Goal: Task Accomplishment & Management: Use online tool/utility

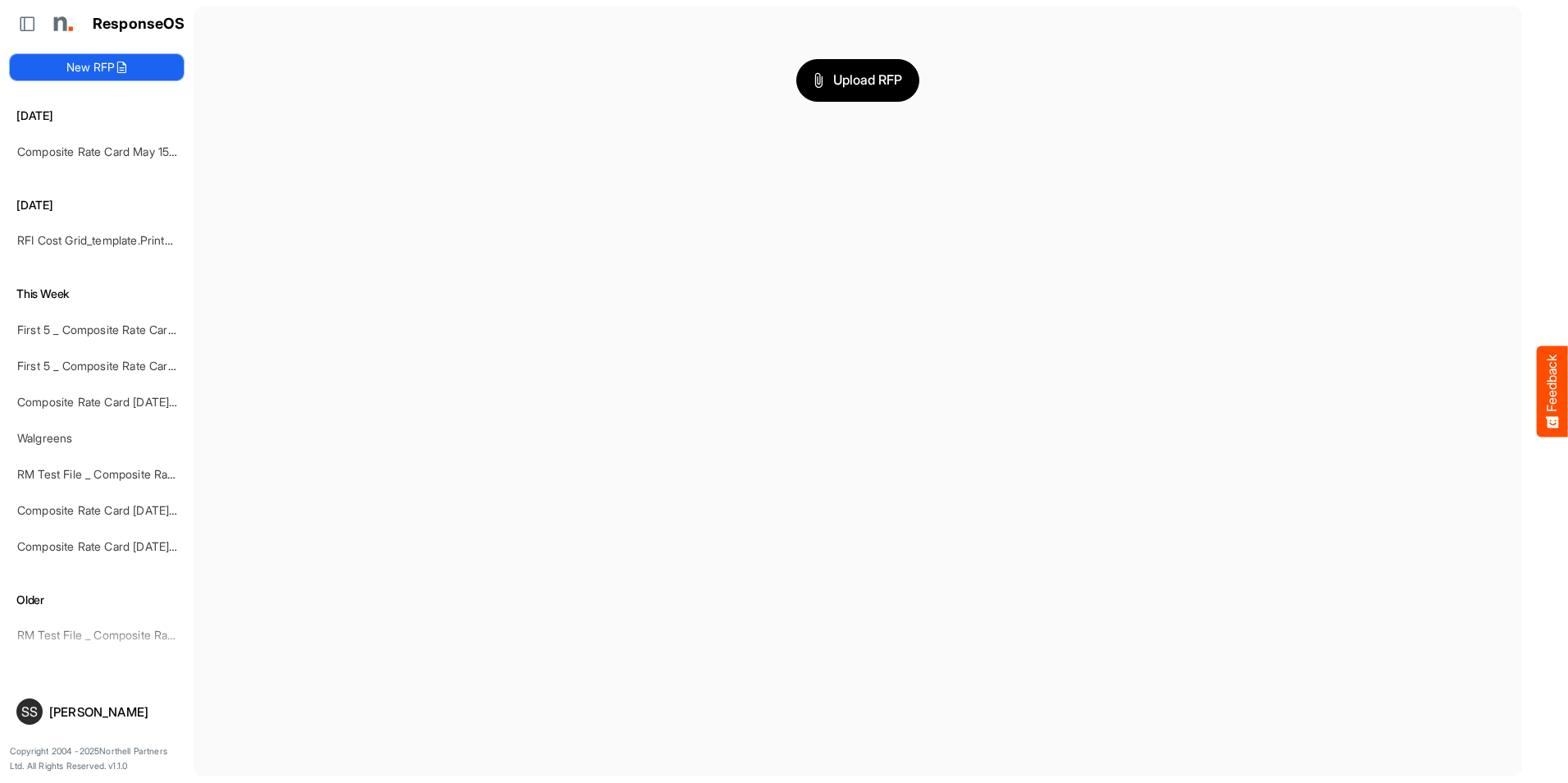
click at [88, 69] on button "New RFP" at bounding box center [97, 68] width 174 height 26
click at [856, 83] on span "Upload RFP" at bounding box center [857, 80] width 89 height 21
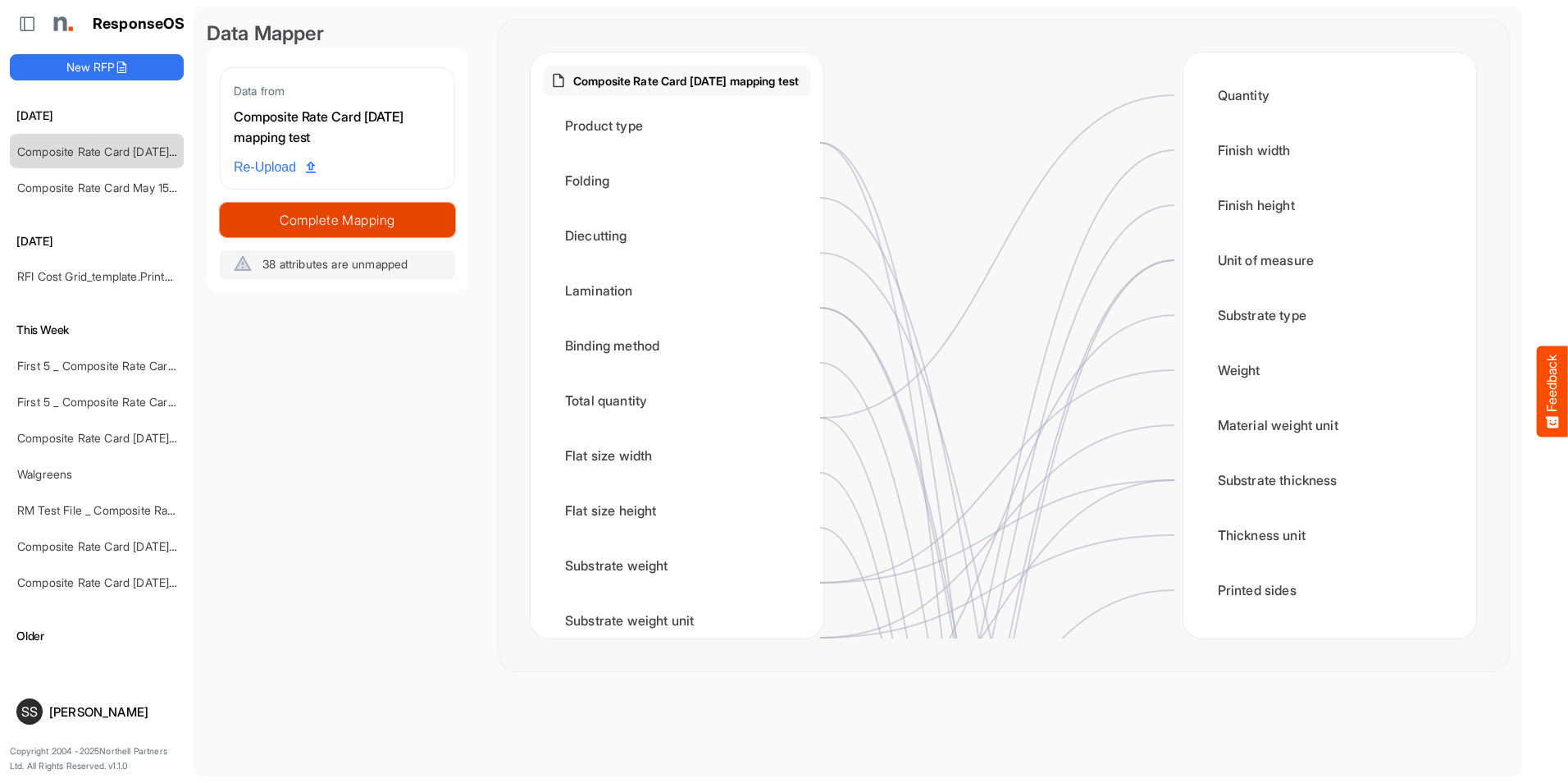
click at [372, 223] on span "Complete Mapping" at bounding box center [337, 220] width 234 height 23
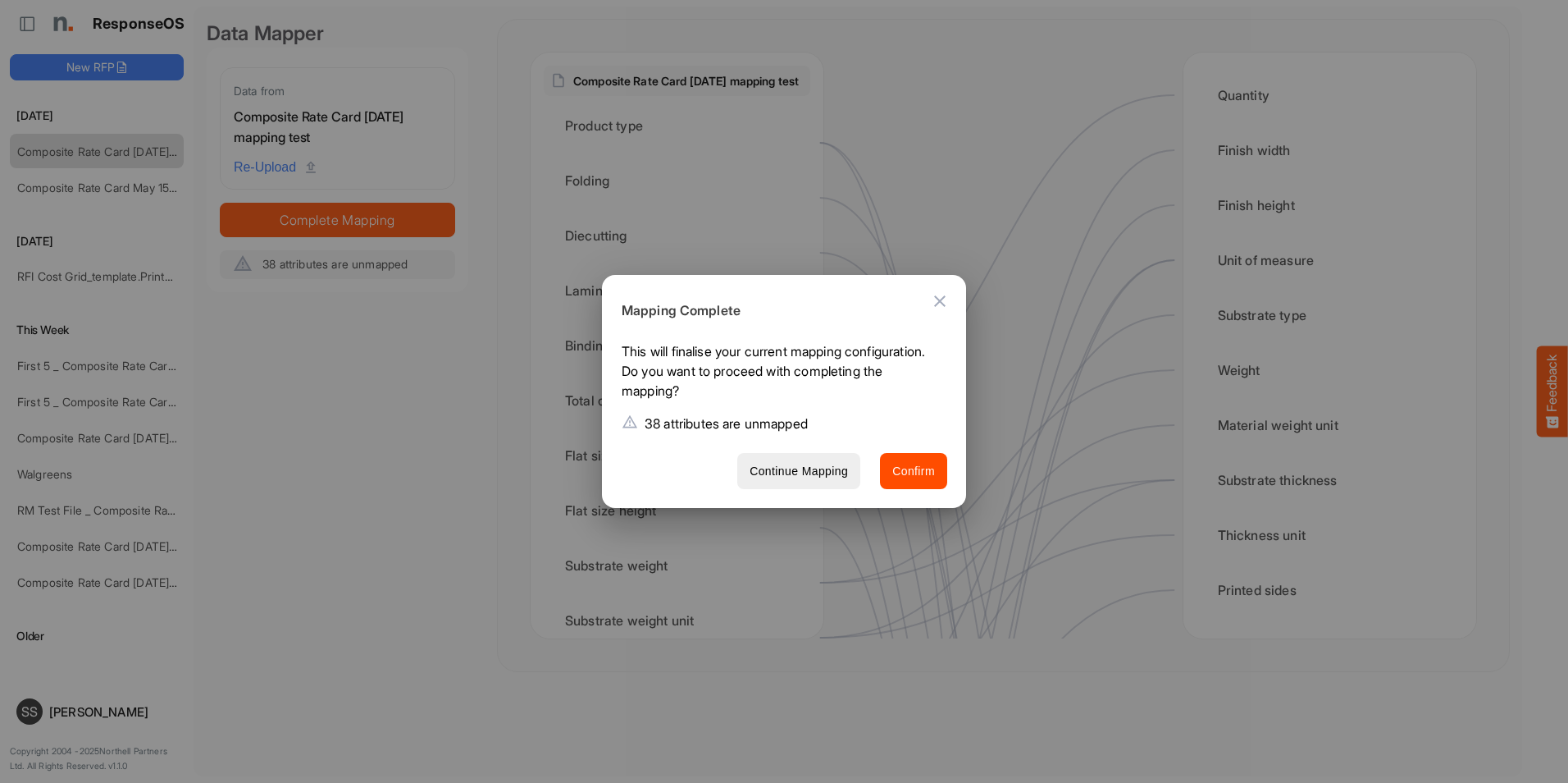
click at [946, 294] on icon "Close dialog" at bounding box center [940, 301] width 19 height 19
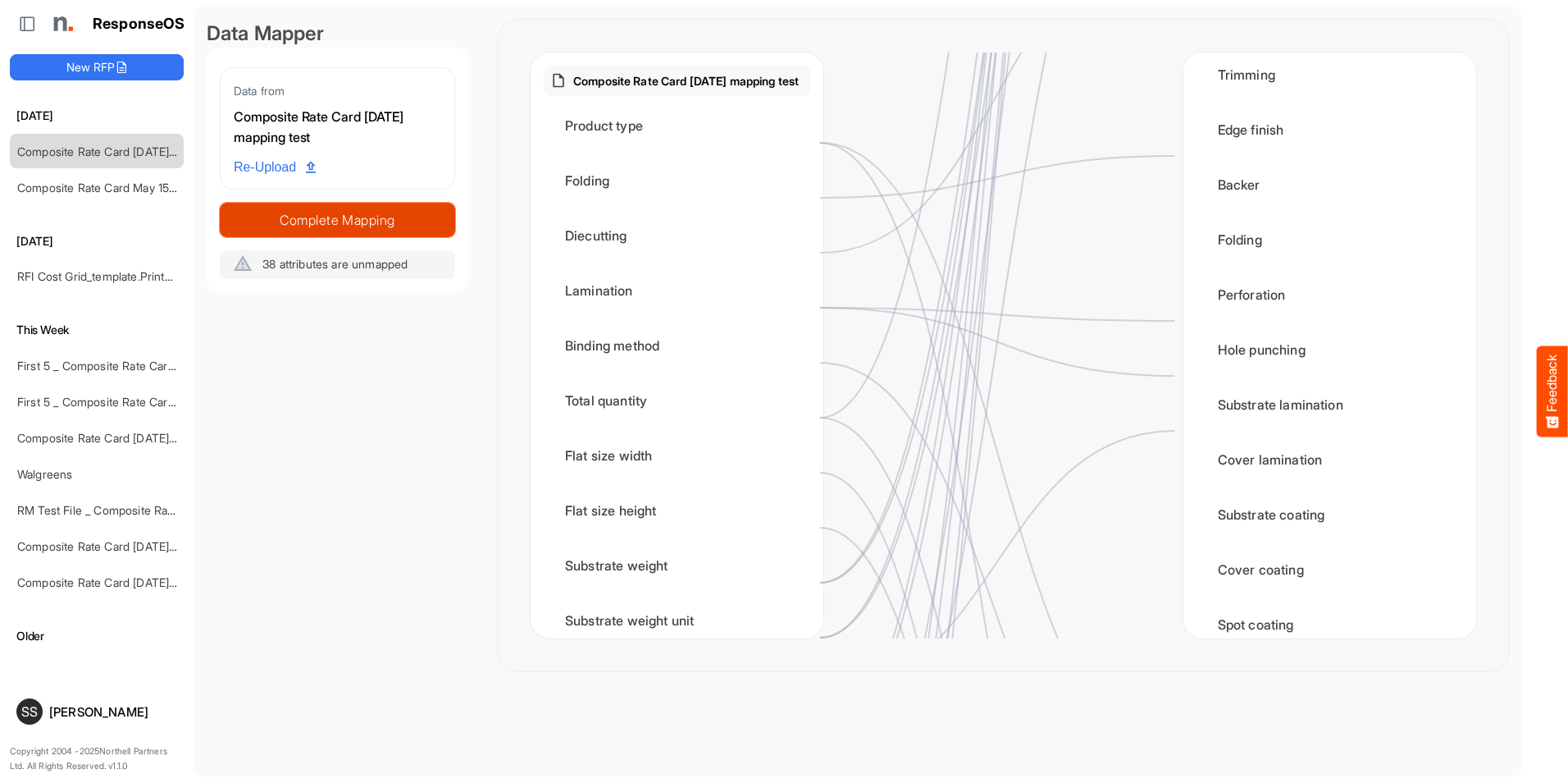
scroll to position [1149, 0]
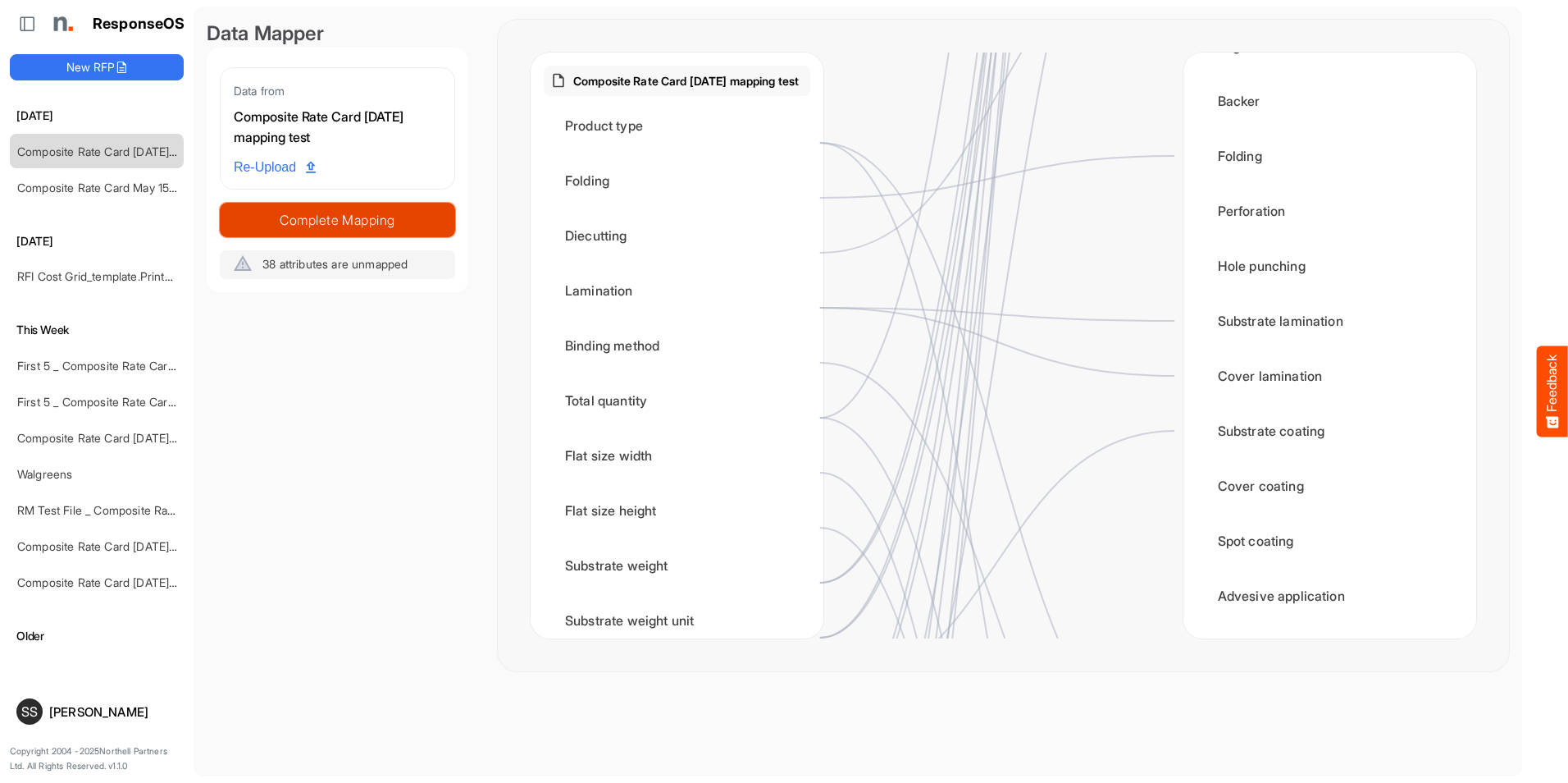
click at [331, 221] on span "Complete Mapping" at bounding box center [337, 220] width 234 height 23
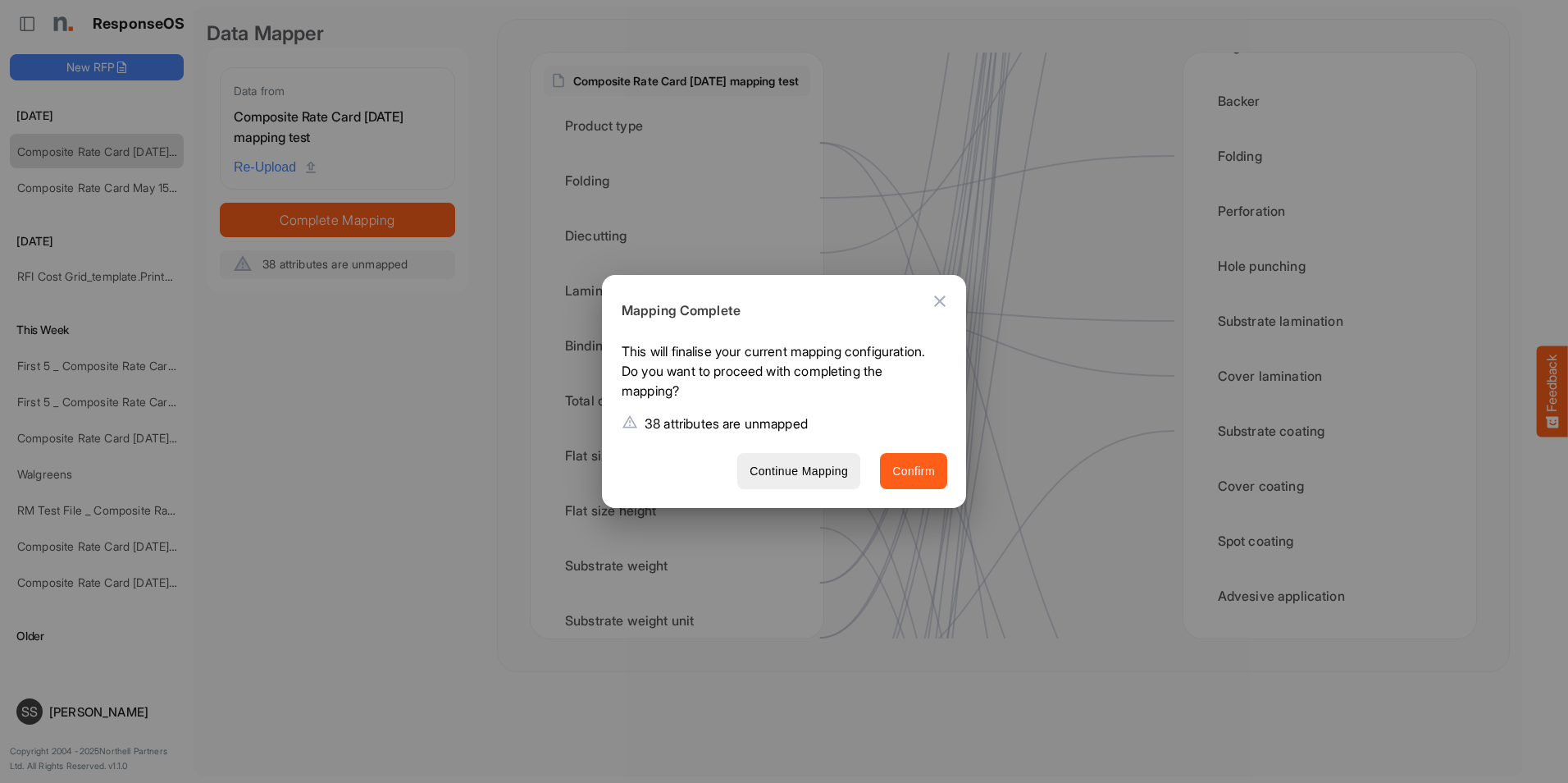
click at [916, 469] on span "Confirm" at bounding box center [914, 471] width 43 height 20
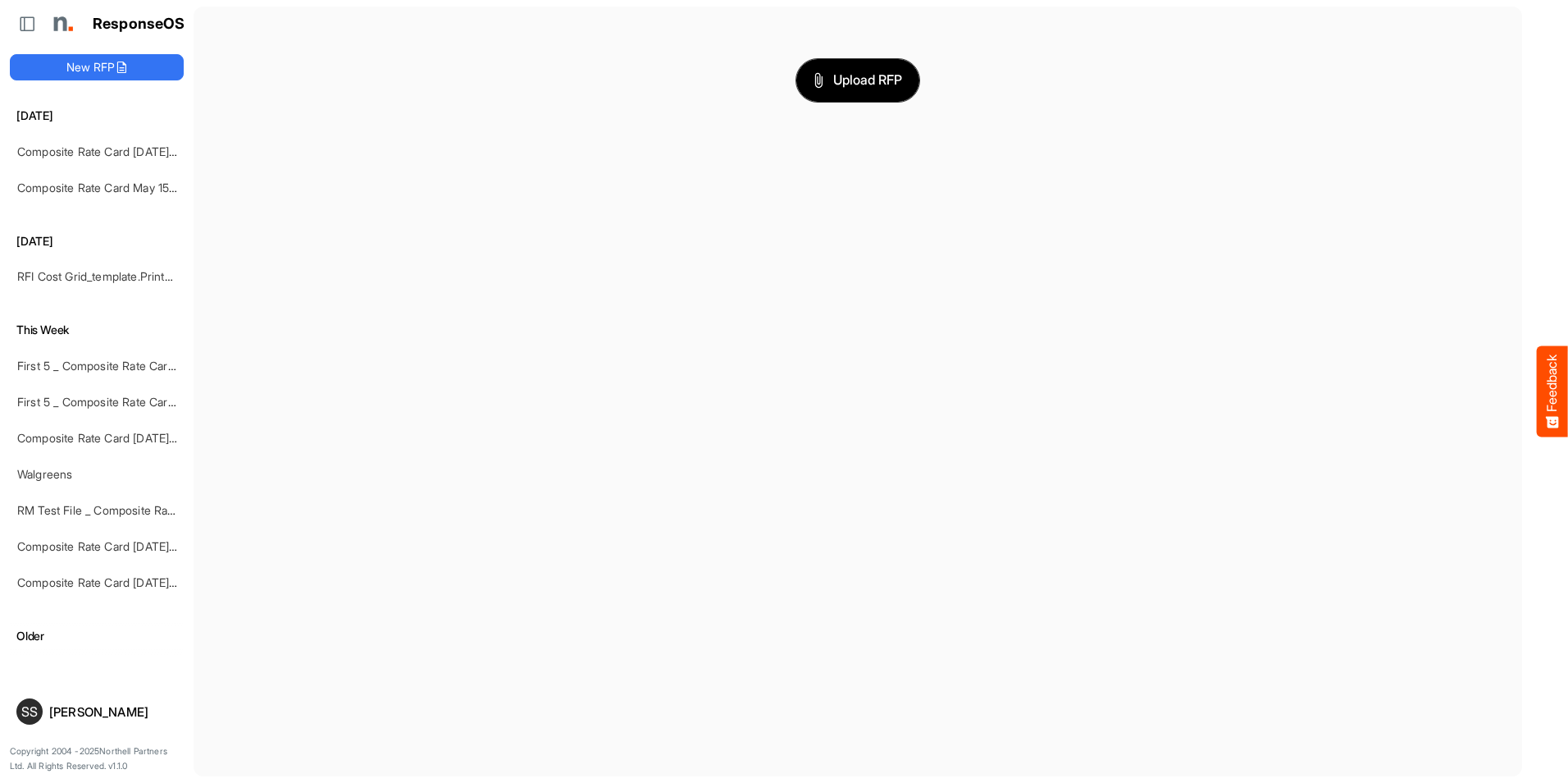
click at [835, 83] on span "Upload RFP" at bounding box center [857, 80] width 89 height 21
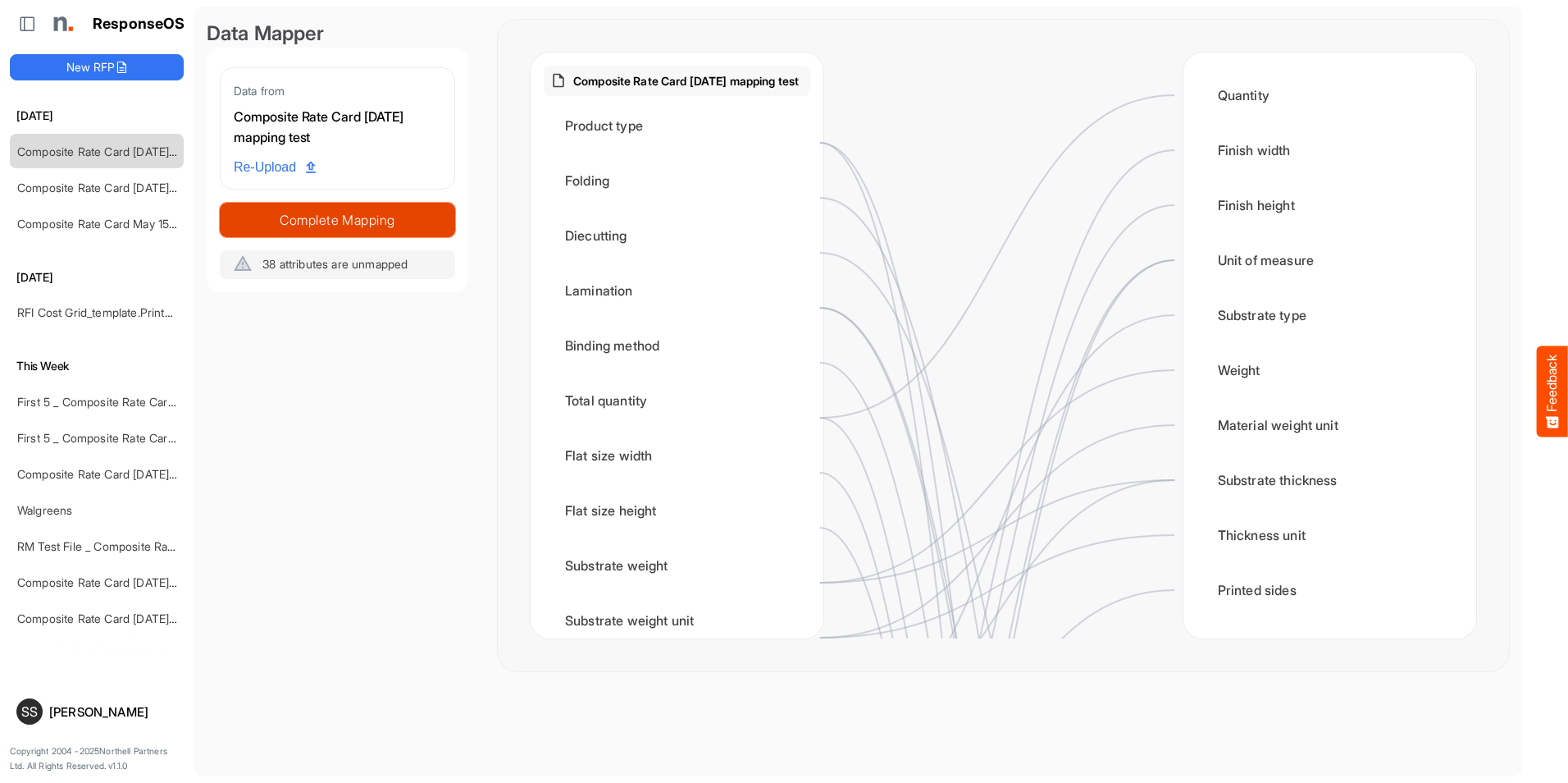
click at [432, 227] on span "Complete Mapping" at bounding box center [337, 220] width 234 height 23
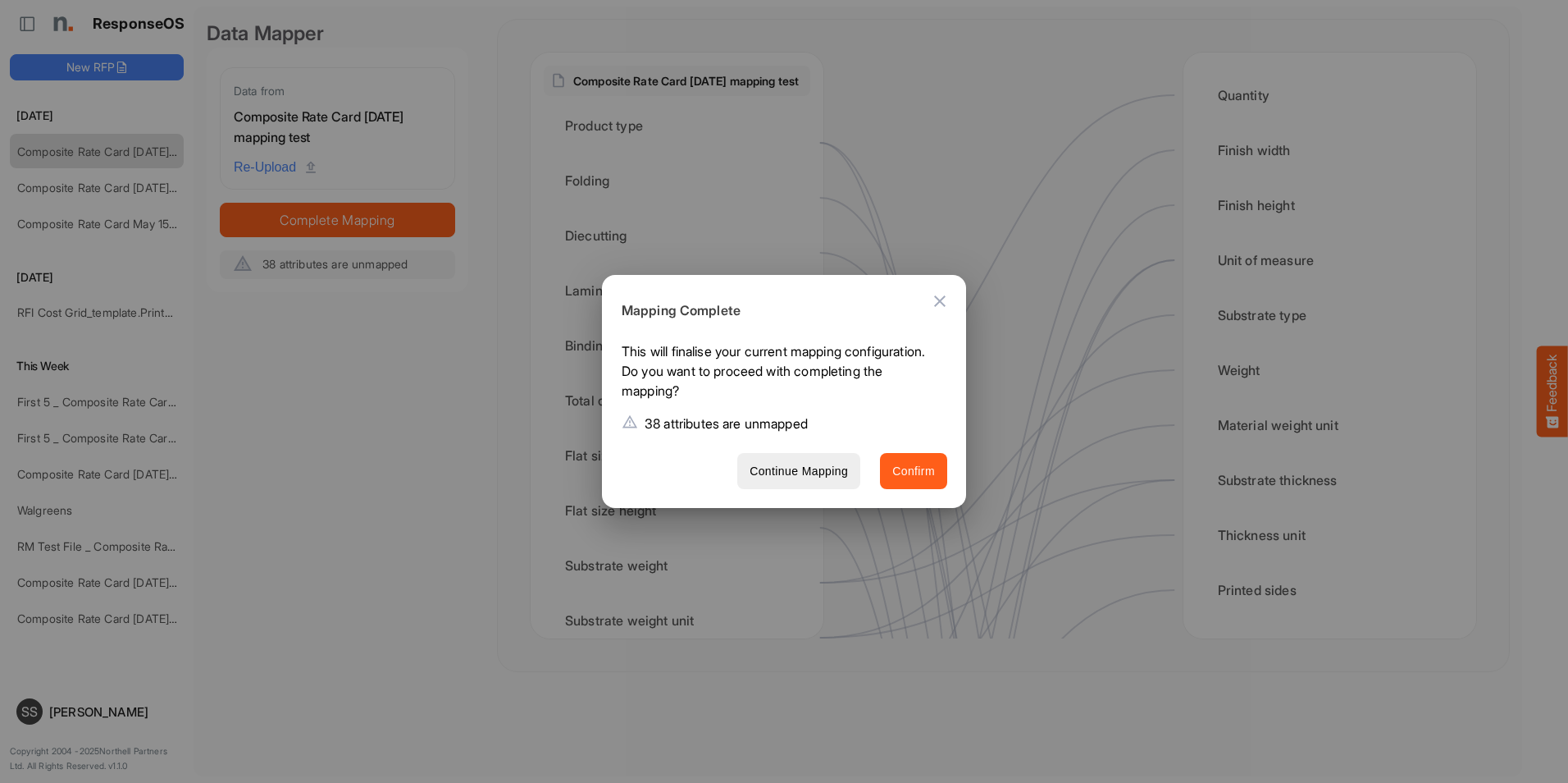
click at [907, 469] on span "Confirm" at bounding box center [914, 471] width 43 height 20
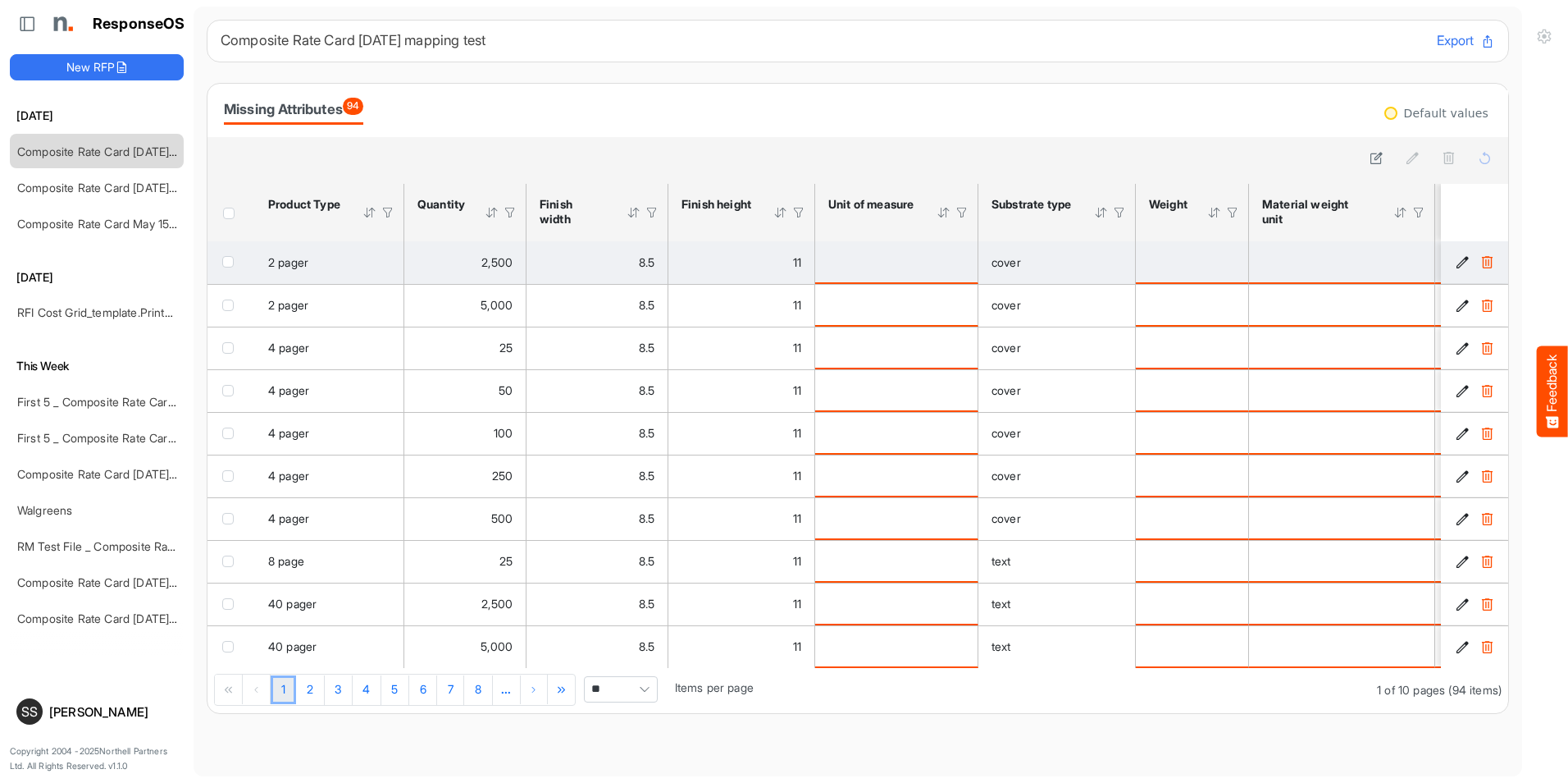
click at [909, 260] on div "is template cell Column Header httpsnorthellcomontologiesmapping-rulesmeasureme…" at bounding box center [896, 262] width 136 height 18
click at [1324, 255] on div "is template cell Column Header httpsnorthellcomontologiesmapping-rulesmaterialh…" at bounding box center [1341, 262] width 159 height 18
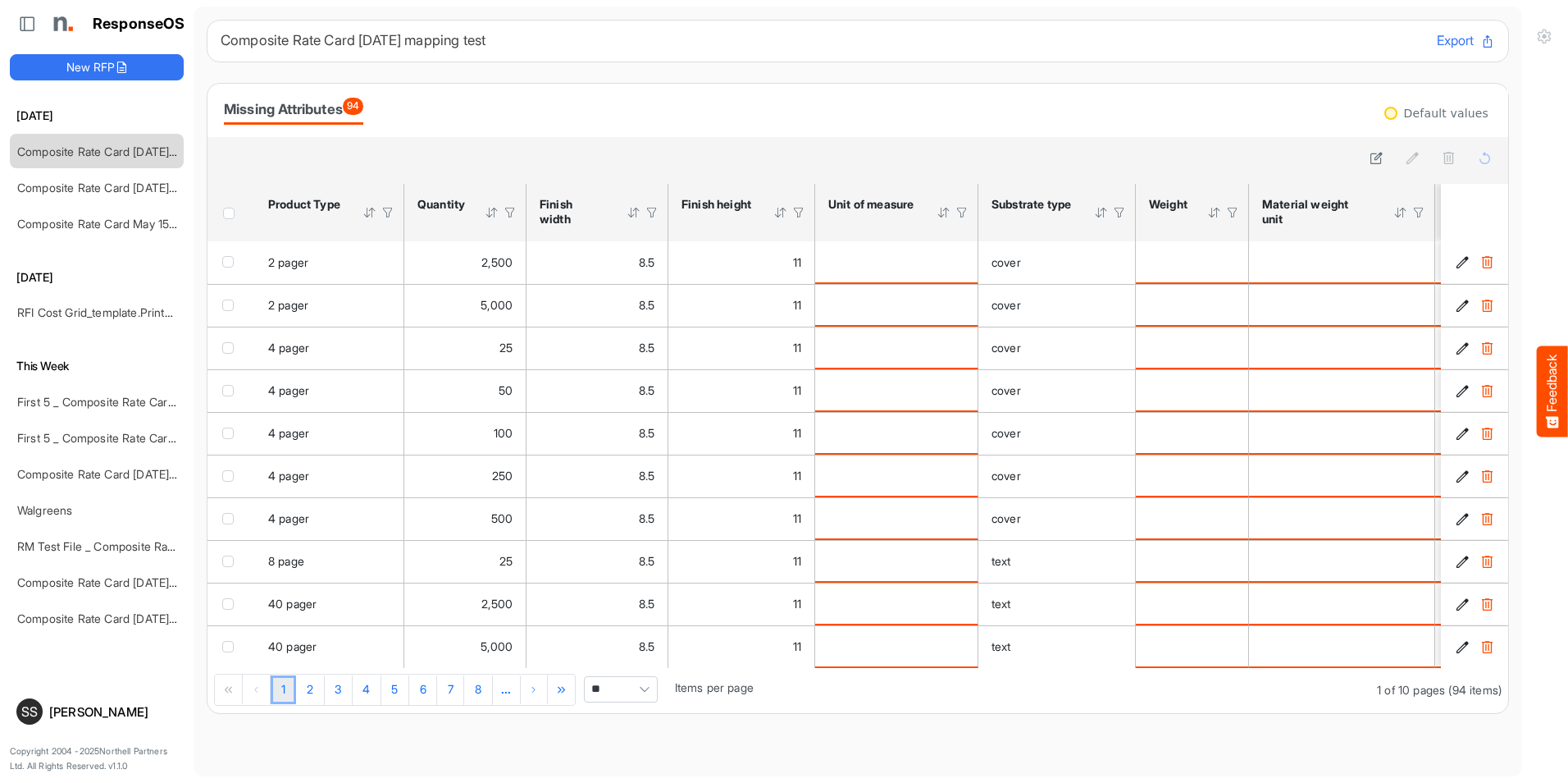
drag, startPoint x: 1397, startPoint y: 117, endPoint x: 1361, endPoint y: 109, distance: 36.9
click at [1362, 110] on div "Missing Attributes 94 Default values sfgridw5oqpjvukdi_header_table Press Enter…" at bounding box center [857, 398] width 1301 height 629
click at [1321, 108] on div "Missing Attributes 94" at bounding box center [857, 110] width 1268 height 29
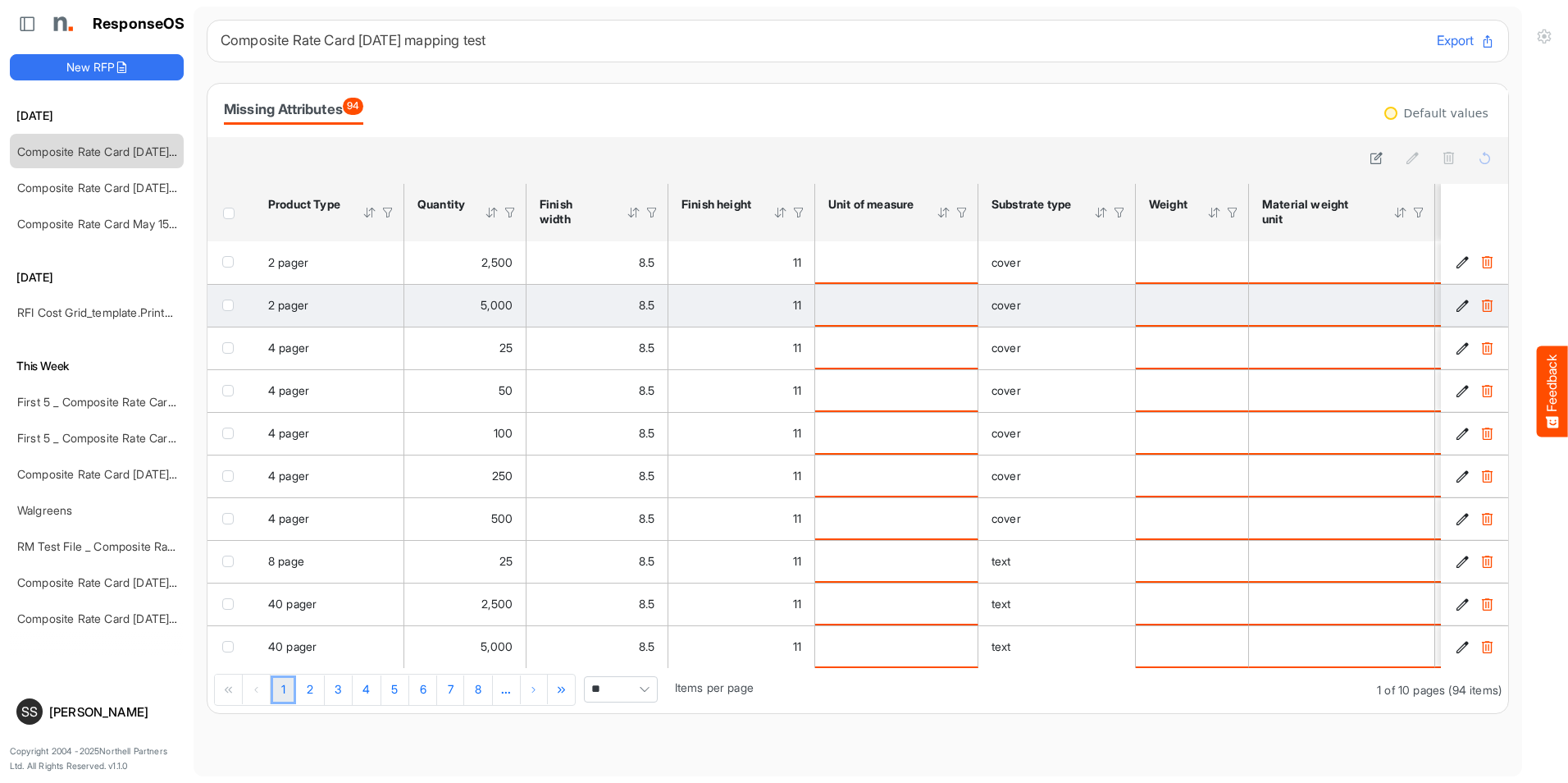
click at [911, 289] on td "is template cell Column Header httpsnorthellcomontologiesmapping-rulesmeasureme…" at bounding box center [897, 305] width 163 height 43
click at [896, 315] on td "is template cell Column Header httpsnorthellcomontologiesmapping-rulesmeasureme…" at bounding box center [897, 305] width 163 height 43
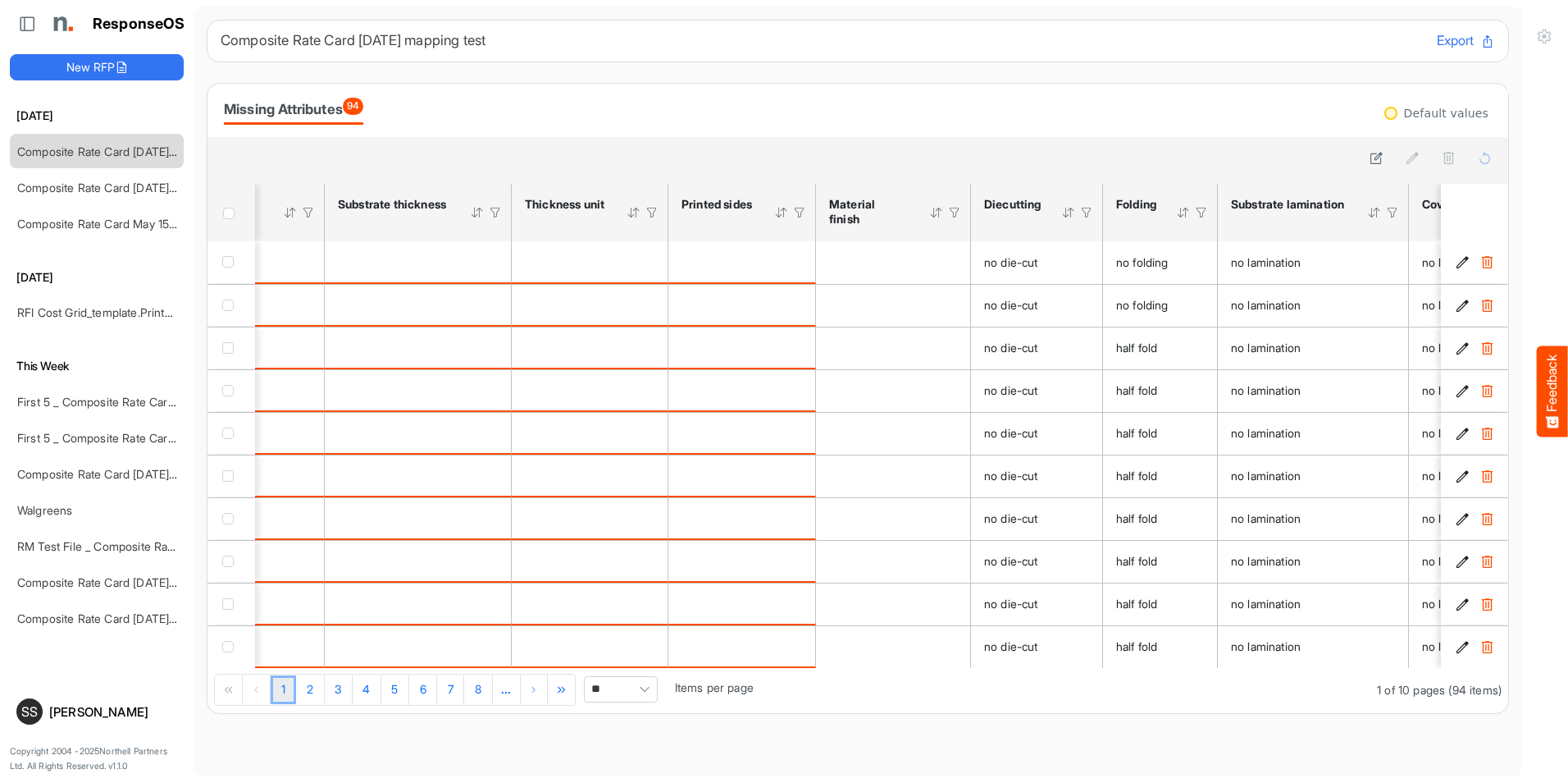
scroll to position [0, 1014]
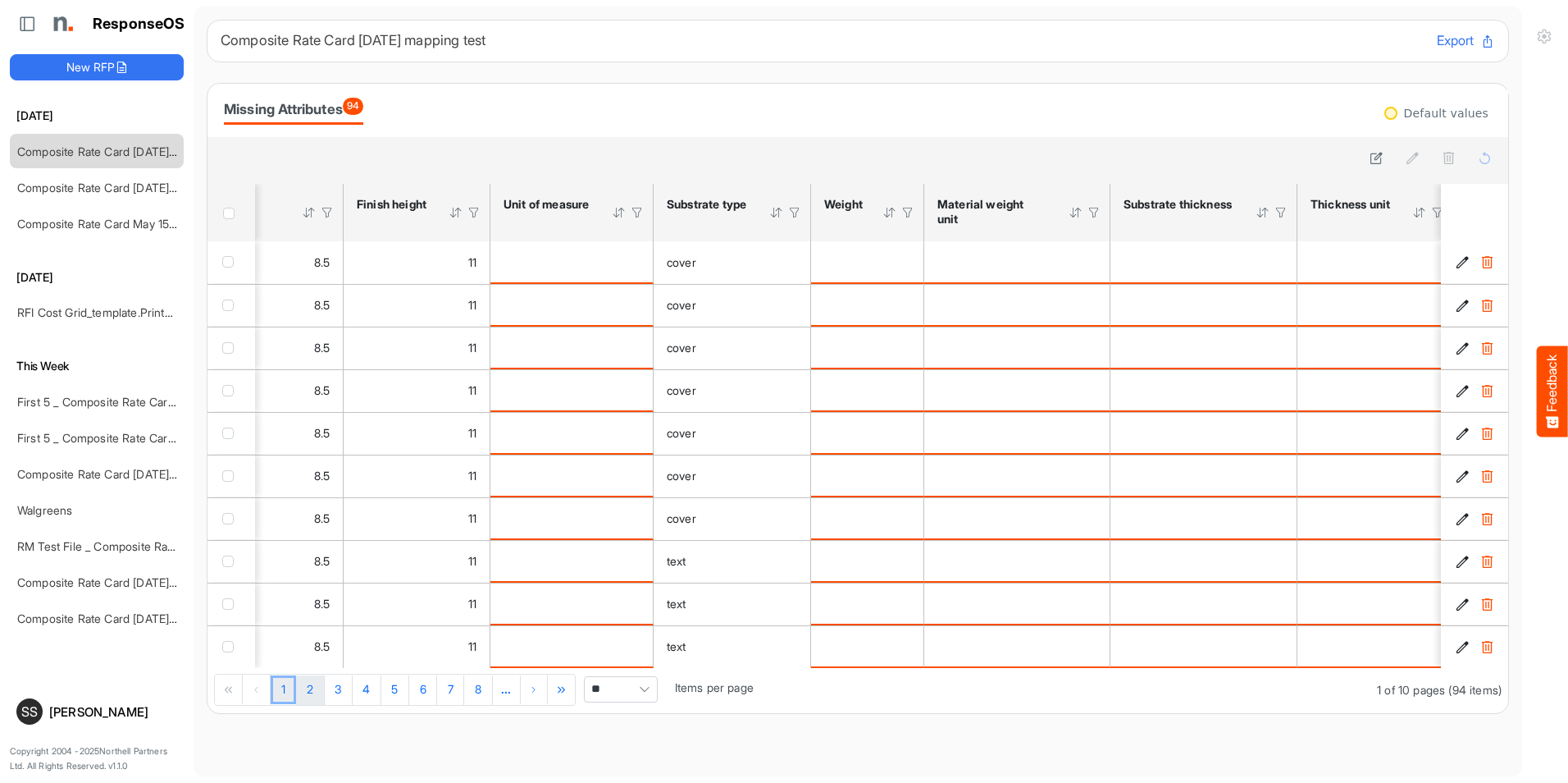
click at [322, 702] on link "2" at bounding box center [310, 690] width 28 height 30
click at [347, 700] on link "3" at bounding box center [339, 690] width 28 height 30
click at [370, 700] on link "4" at bounding box center [366, 690] width 29 height 30
click at [401, 700] on link "5" at bounding box center [395, 690] width 28 height 30
click at [428, 701] on link "6" at bounding box center [423, 690] width 28 height 30
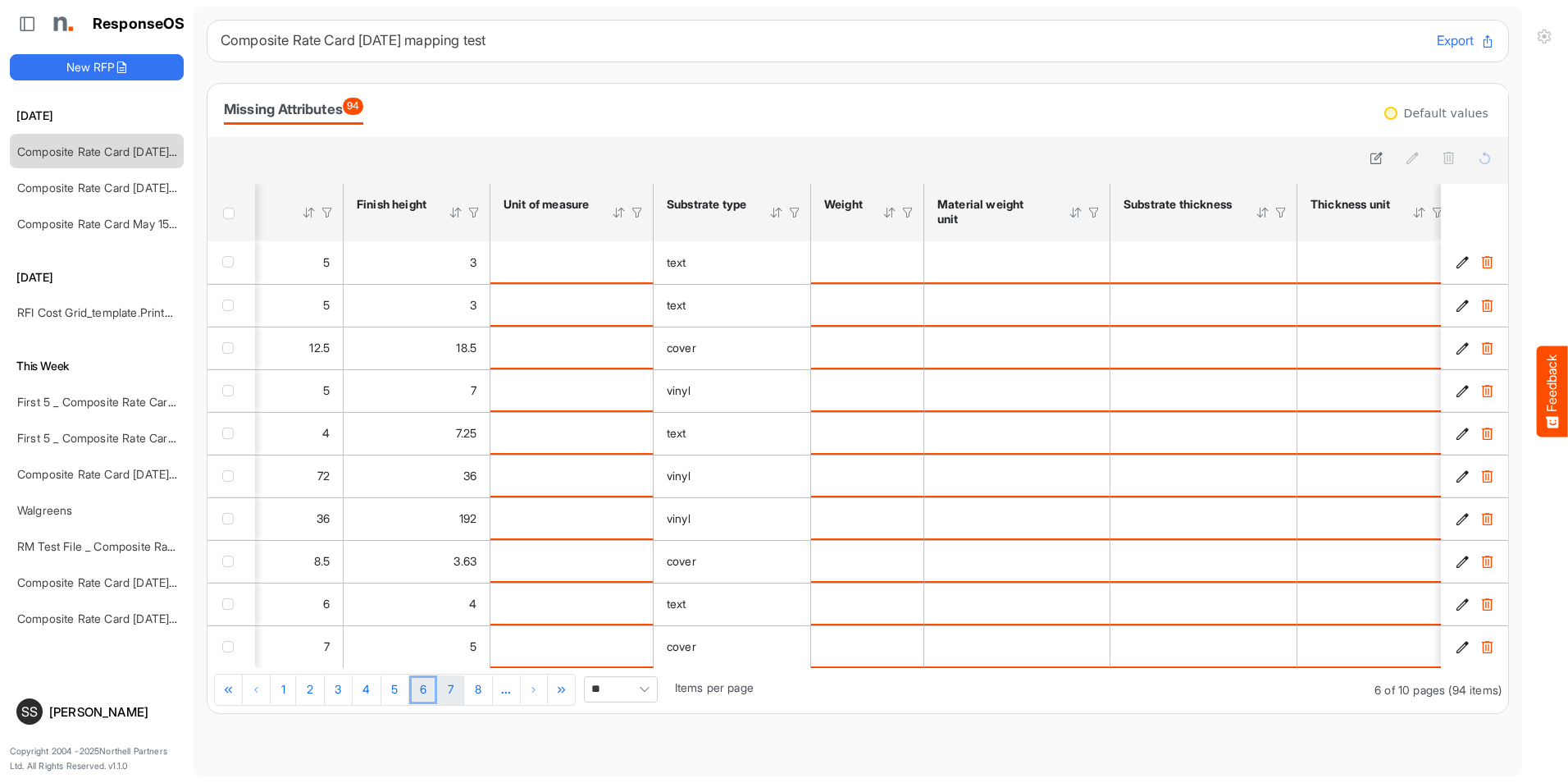
click at [461, 700] on link "7" at bounding box center [451, 690] width 27 height 30
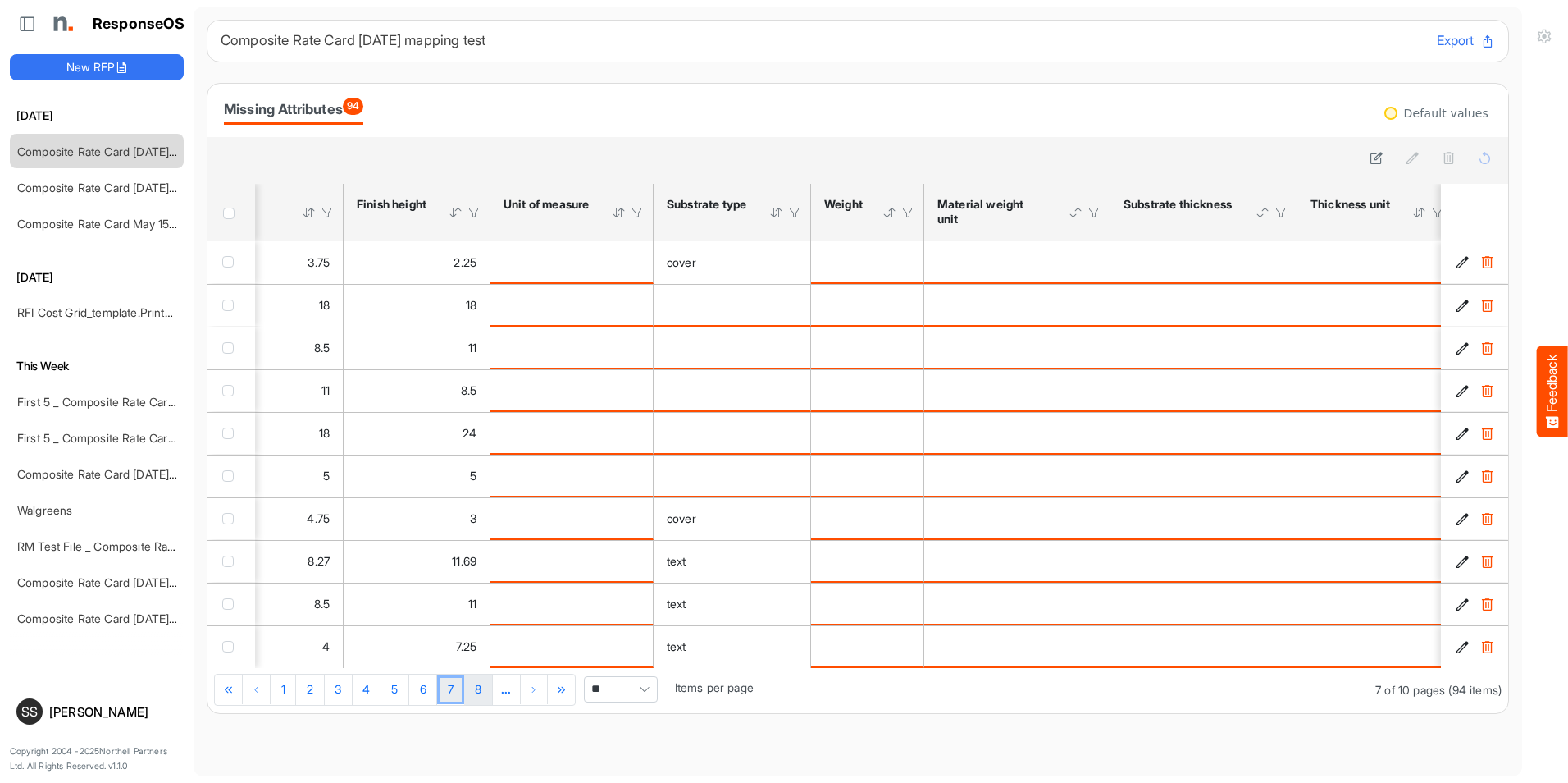
click at [478, 700] on link "8" at bounding box center [478, 690] width 28 height 30
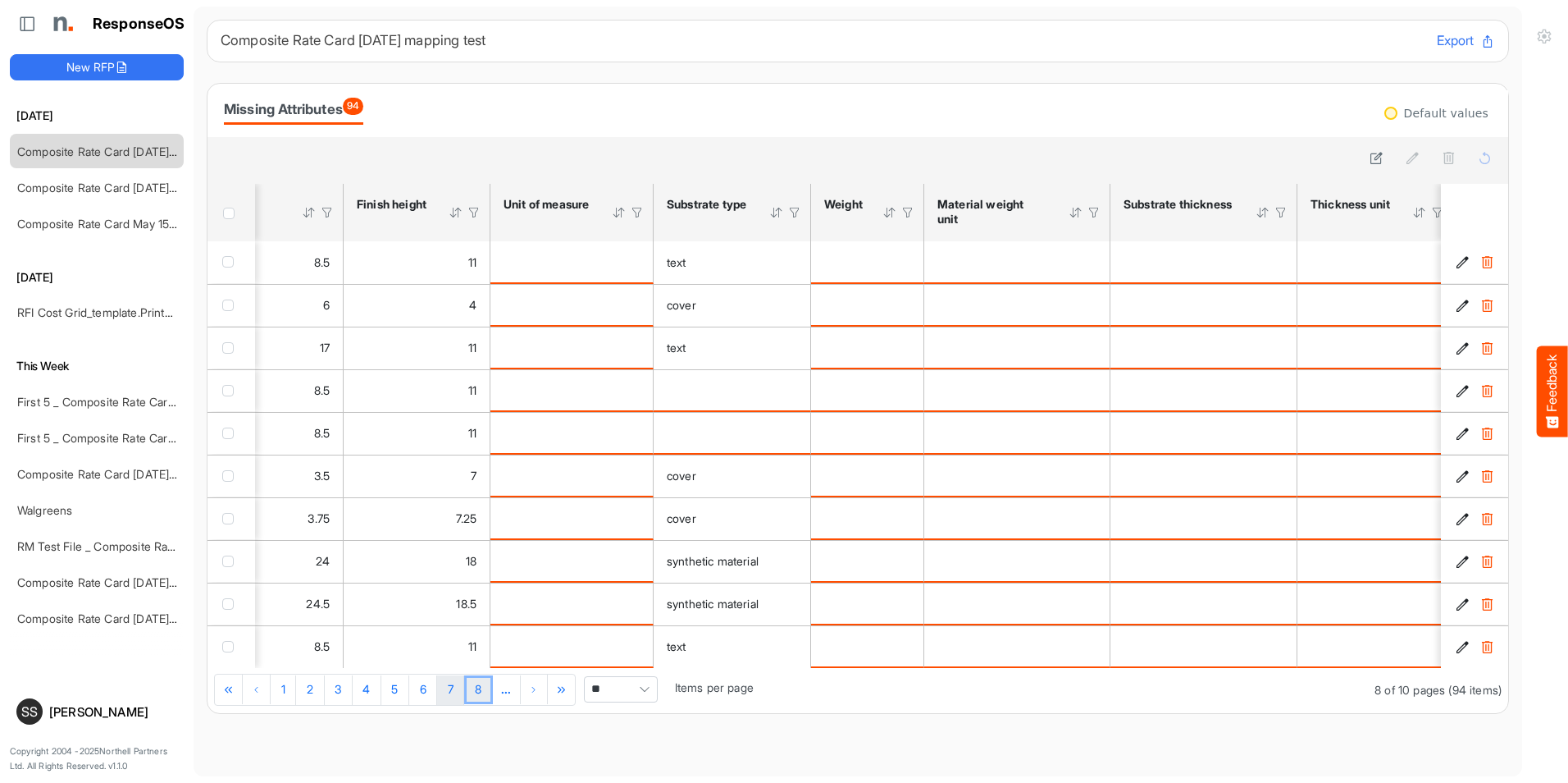
click at [444, 704] on link "7" at bounding box center [451, 690] width 27 height 30
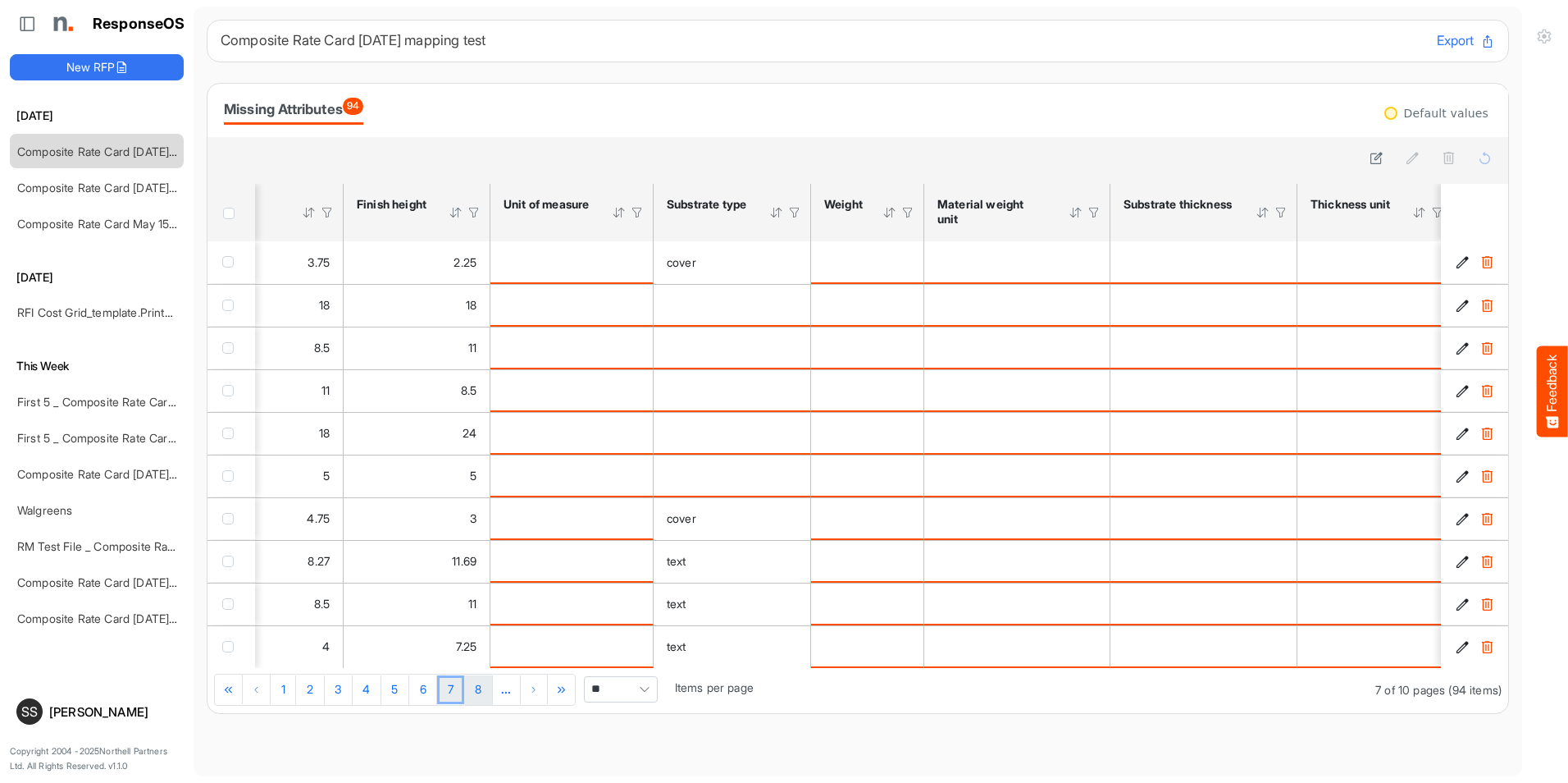
click at [478, 704] on link "8" at bounding box center [478, 690] width 28 height 30
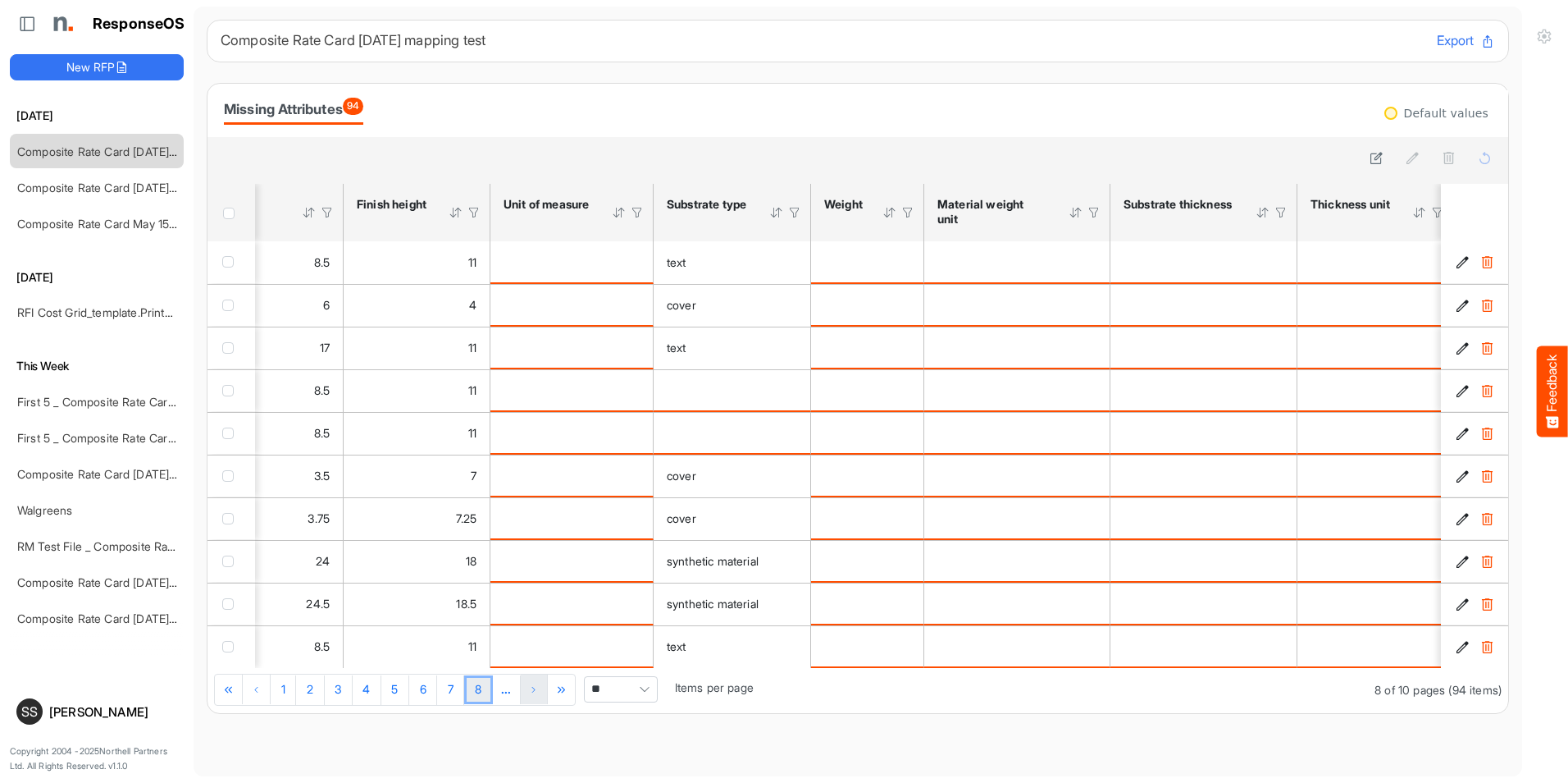
click at [529, 701] on div "Pager Container" at bounding box center [535, 689] width 28 height 30
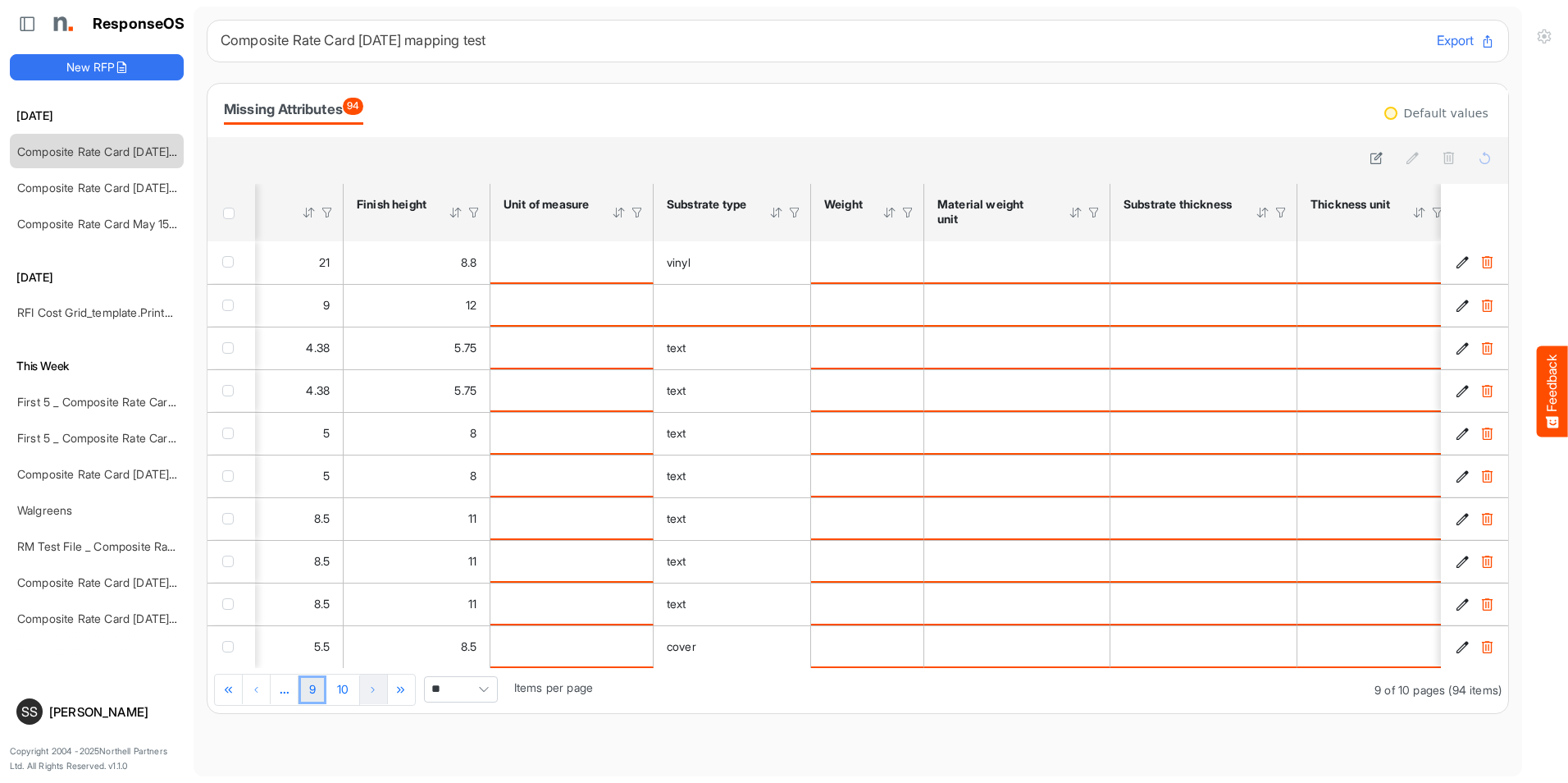
click at [369, 699] on div "Pager Container" at bounding box center [374, 689] width 28 height 30
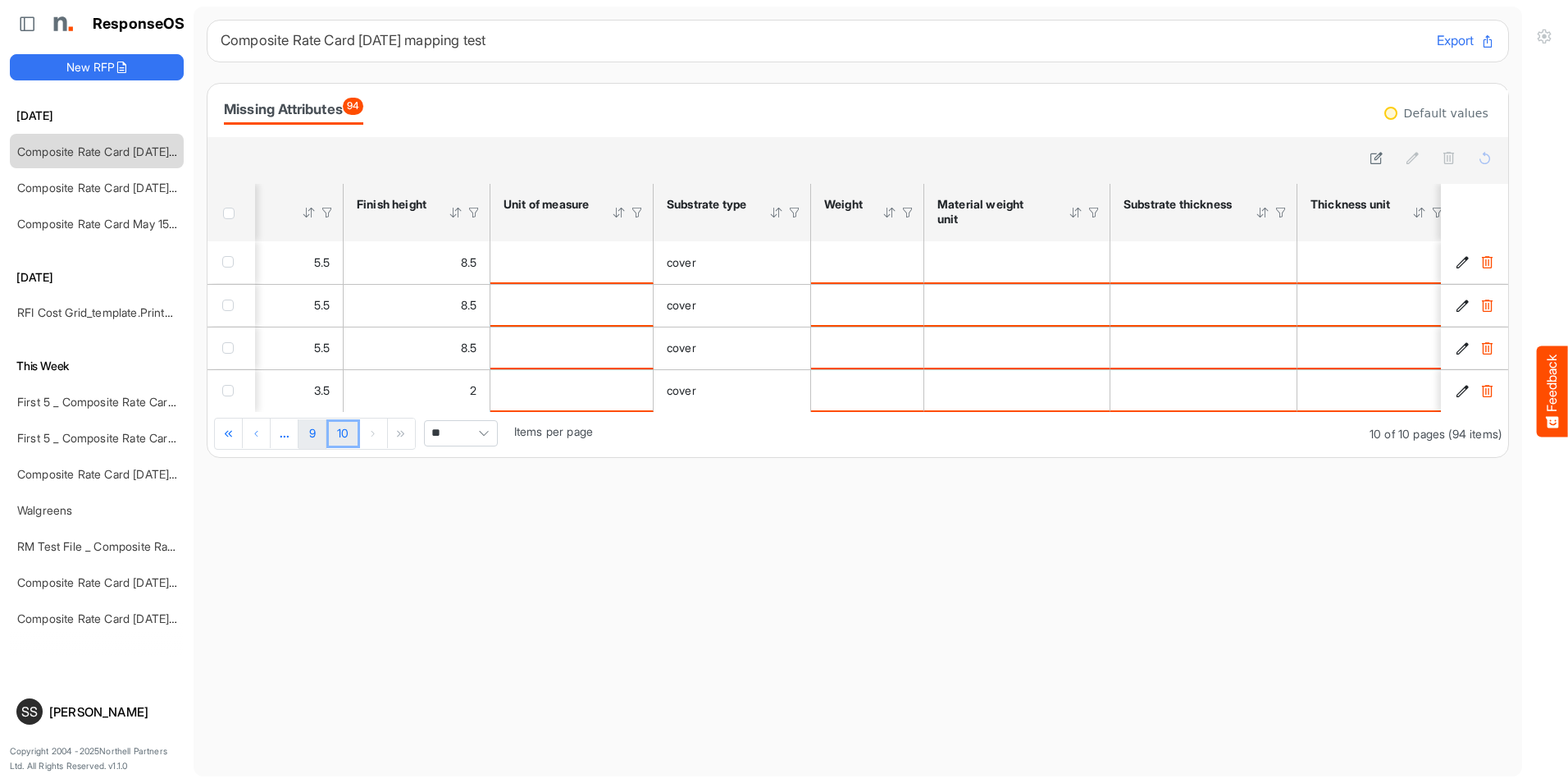
click at [320, 438] on link "9" at bounding box center [313, 434] width 28 height 30
